Goal: Transaction & Acquisition: Purchase product/service

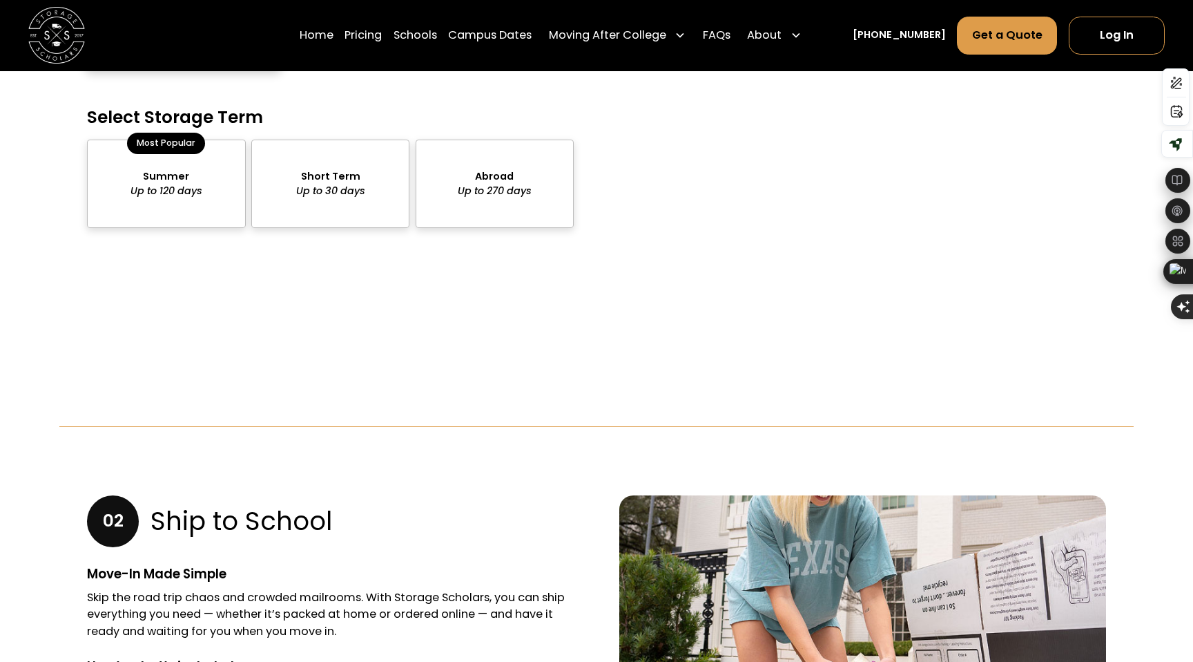
scroll to position [1409, 0]
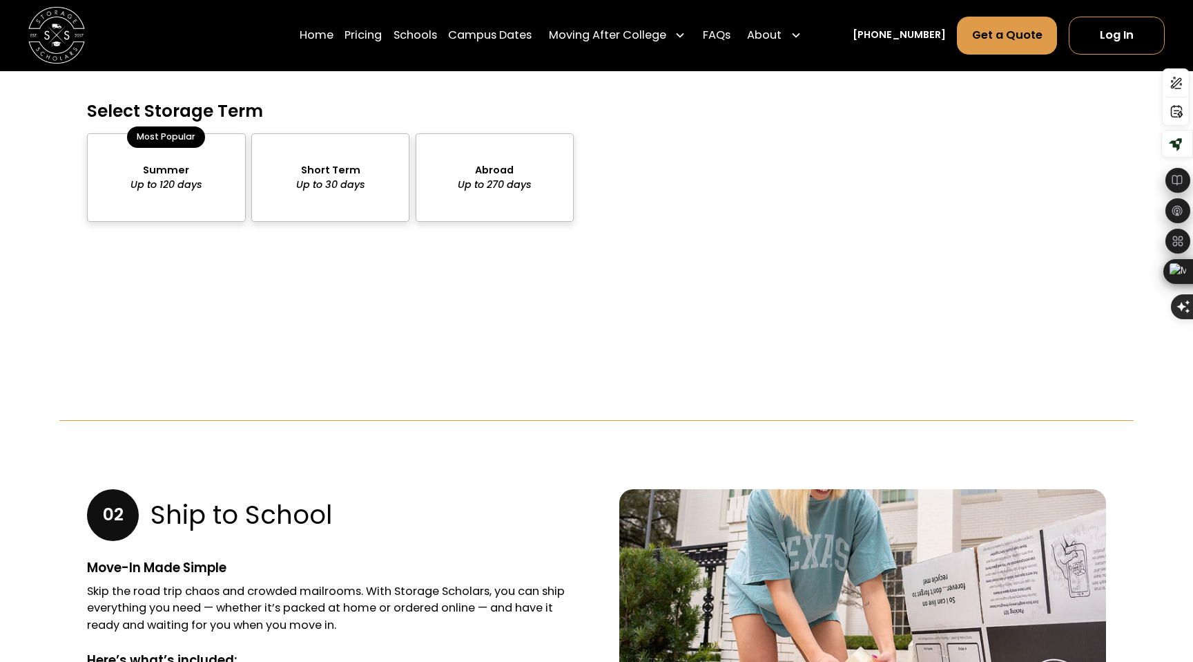
click at [166, 169] on div "package-pricing" at bounding box center [166, 177] width 159 height 88
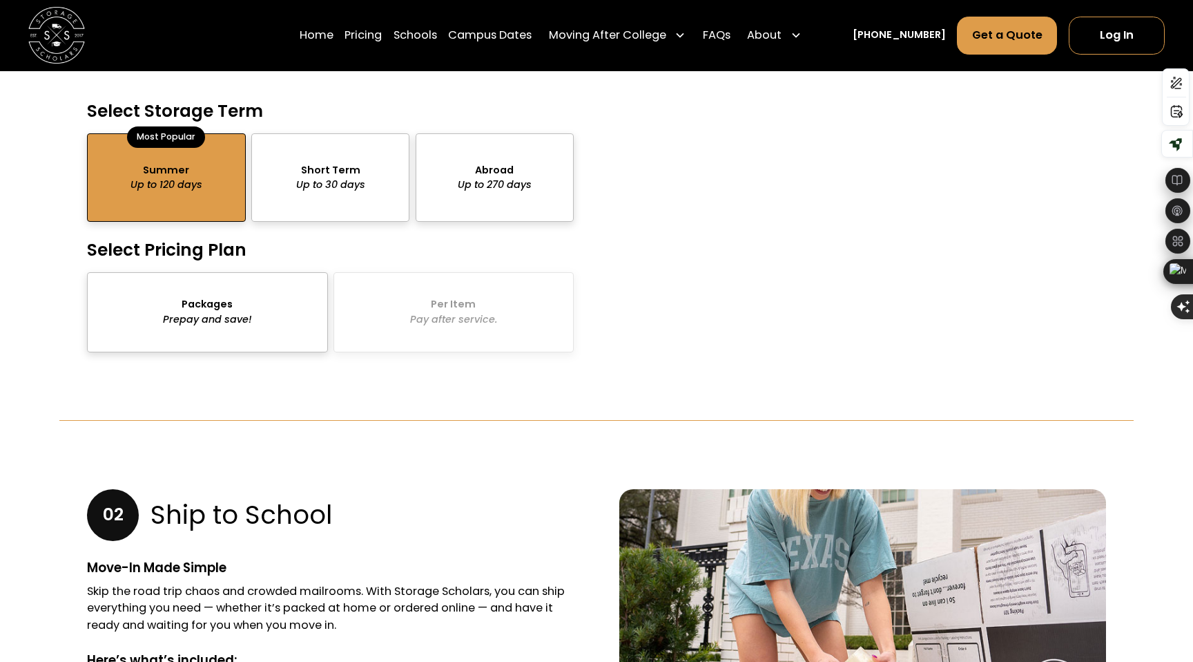
click at [282, 303] on div "package-pricing" at bounding box center [207, 311] width 241 height 79
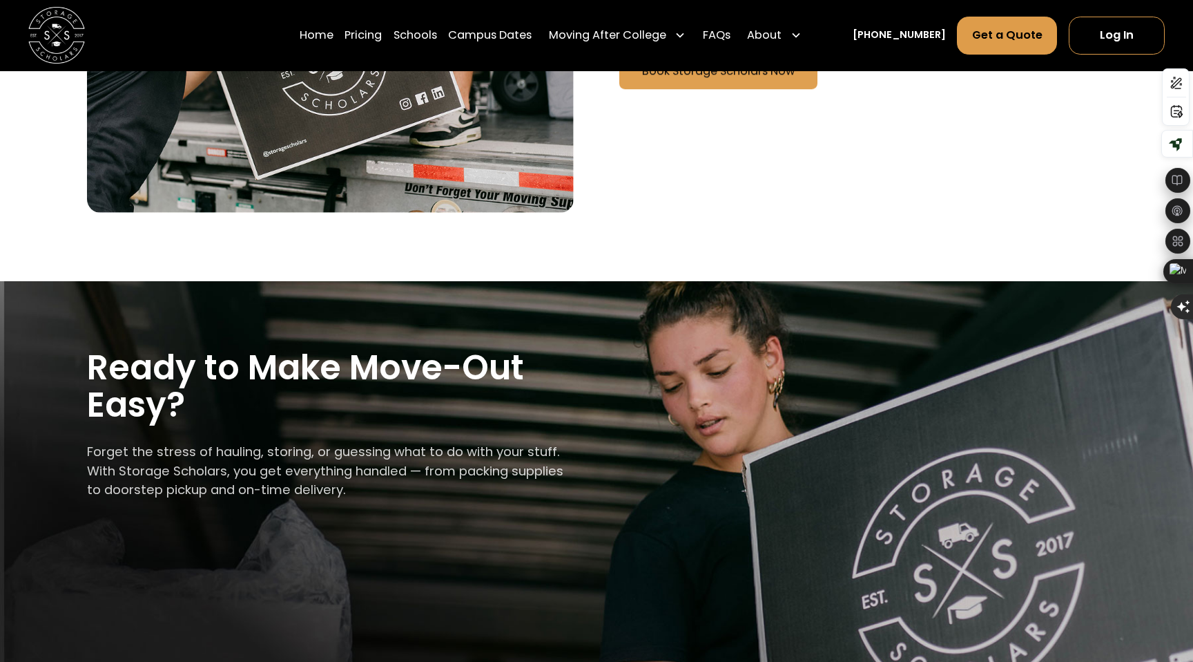
scroll to position [3064, 0]
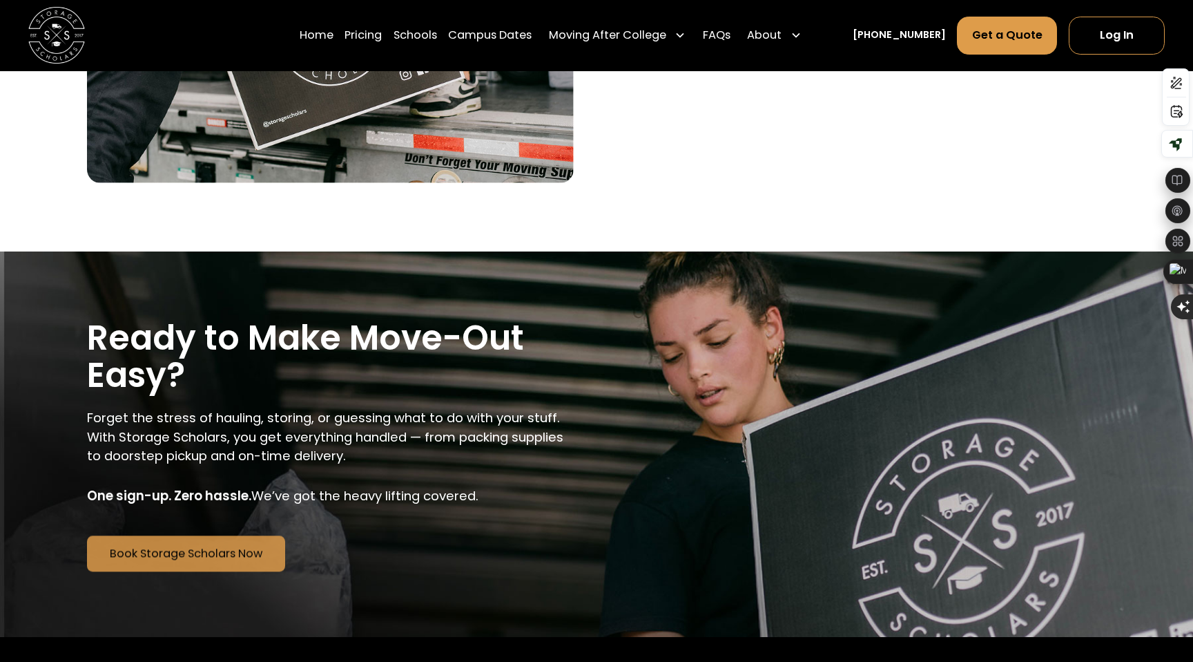
click at [403, 35] on div "Home Pricing Schools Campus Dates Moving After College Commercial Moving Post G…" at bounding box center [554, 35] width 508 height 39
click at [382, 34] on link "Pricing" at bounding box center [363, 35] width 37 height 39
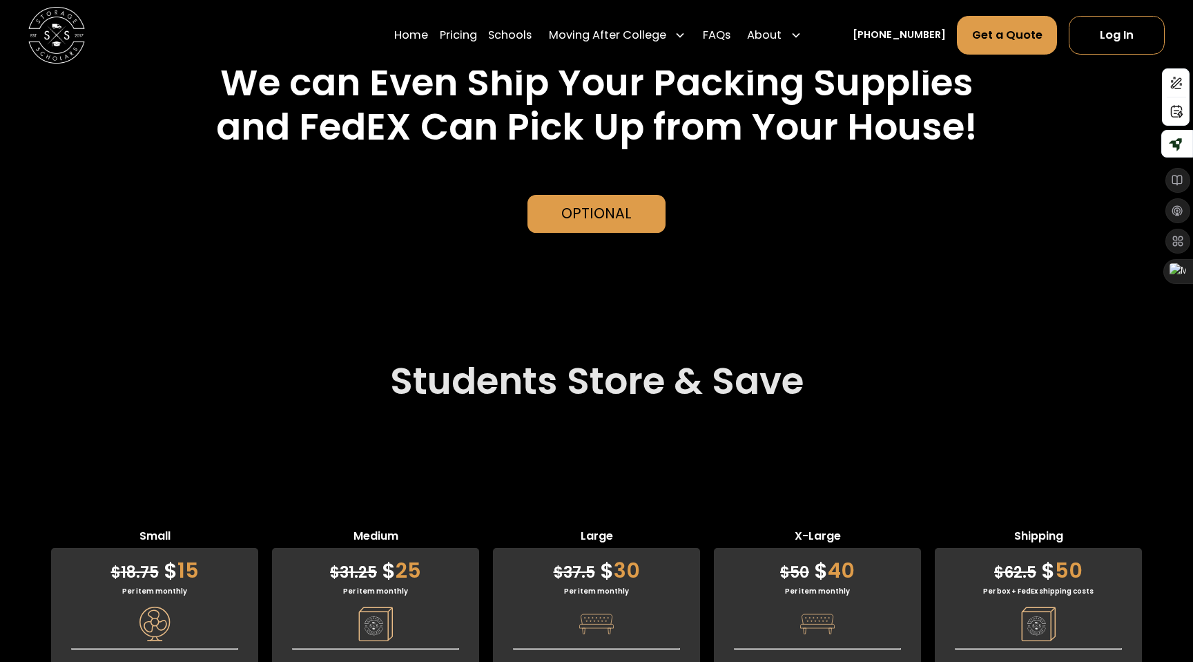
scroll to position [3094, 0]
